Goal: Communication & Community: Share content

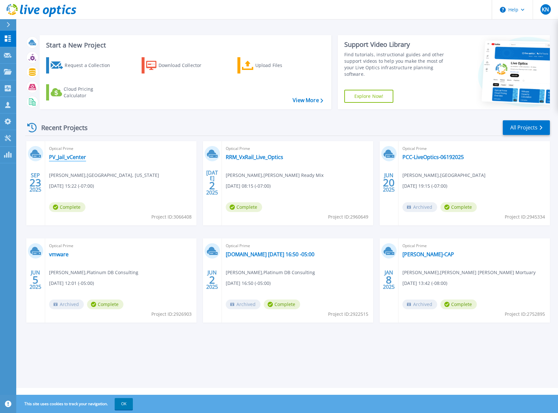
click at [71, 157] on link "PV_Jail_vCenter" at bounding box center [67, 157] width 37 height 6
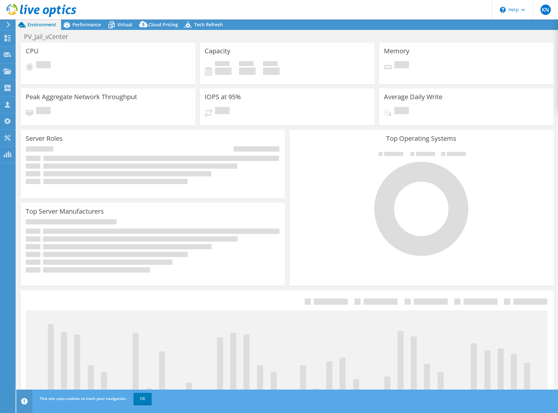
select select "USD"
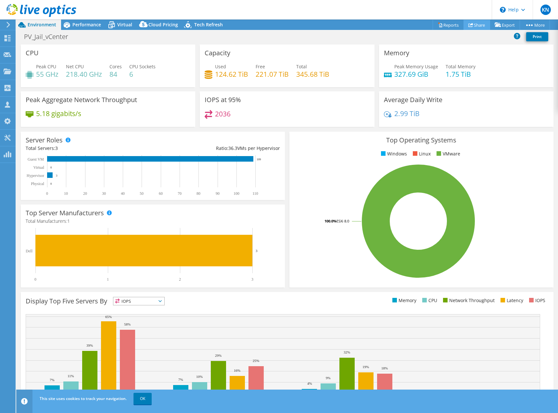
click at [475, 22] on link "Share" at bounding box center [477, 25] width 27 height 10
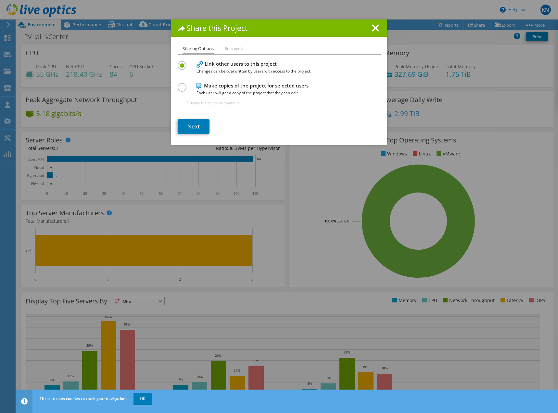
click at [233, 47] on li "Recipients" at bounding box center [234, 49] width 20 height 8
click at [234, 49] on li "Recipients" at bounding box center [234, 49] width 20 height 8
click at [192, 126] on link "Next" at bounding box center [194, 126] width 32 height 14
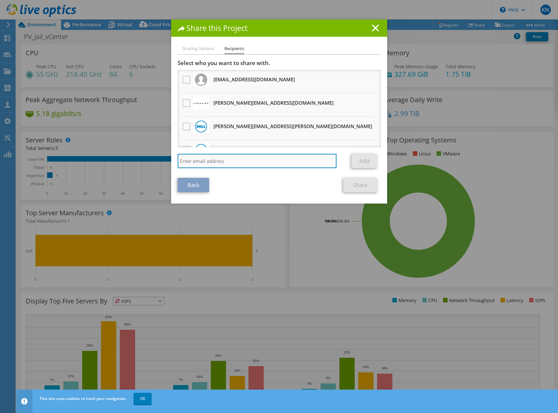
click at [196, 163] on input "search" at bounding box center [257, 161] width 159 height 14
click at [264, 182] on div "Back Share" at bounding box center [279, 185] width 203 height 14
click at [262, 158] on input "[PERSON_NAME]@sidepath" at bounding box center [257, 161] width 159 height 14
type input "[PERSON_NAME][EMAIL_ADDRESS][DOMAIN_NAME]"
click at [185, 104] on label at bounding box center [187, 103] width 9 height 8
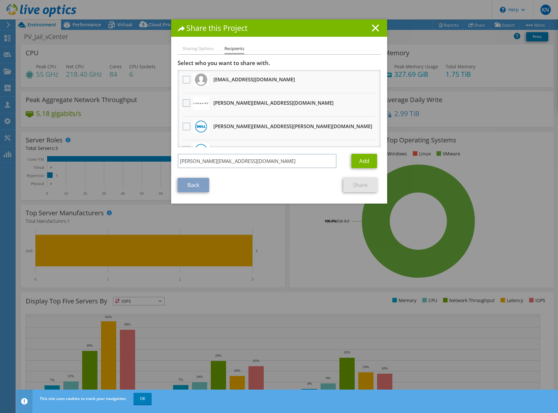
click at [0, 0] on input "checkbox" at bounding box center [0, 0] width 0 height 0
click at [362, 158] on link "Add" at bounding box center [365, 161] width 26 height 14
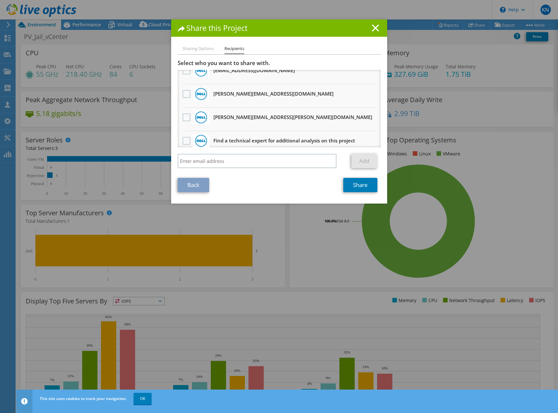
scroll to position [320, 0]
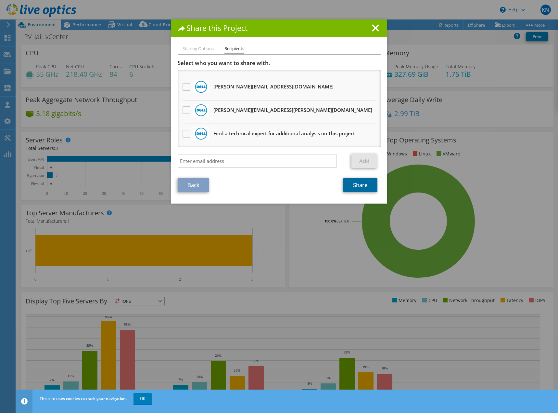
click at [355, 185] on link "Share" at bounding box center [360, 185] width 34 height 14
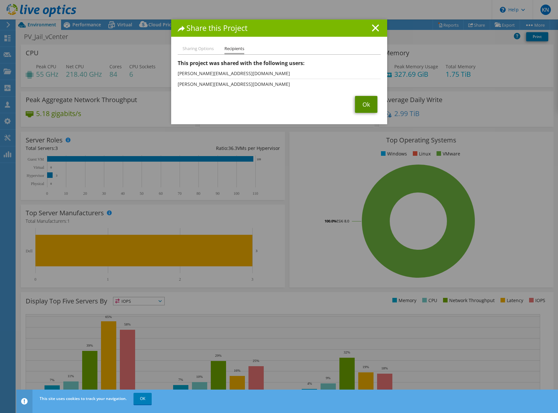
click at [363, 101] on link "Ok" at bounding box center [366, 104] width 22 height 17
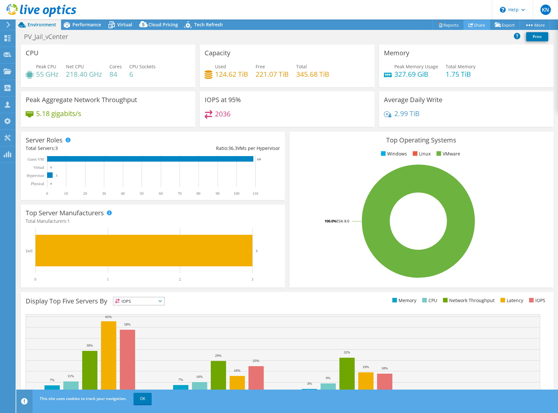
click at [474, 25] on link "Share" at bounding box center [477, 25] width 27 height 10
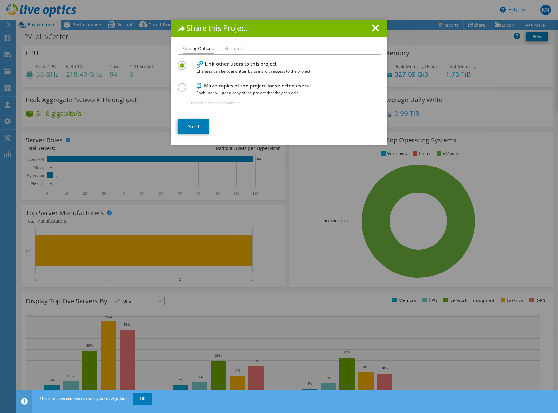
click at [235, 49] on li "Recipients" at bounding box center [234, 49] width 20 height 8
click at [379, 27] on div "Share this Project" at bounding box center [279, 27] width 216 height 17
click at [374, 28] on line at bounding box center [375, 28] width 6 height 6
